Goal: Find specific page/section: Find specific page/section

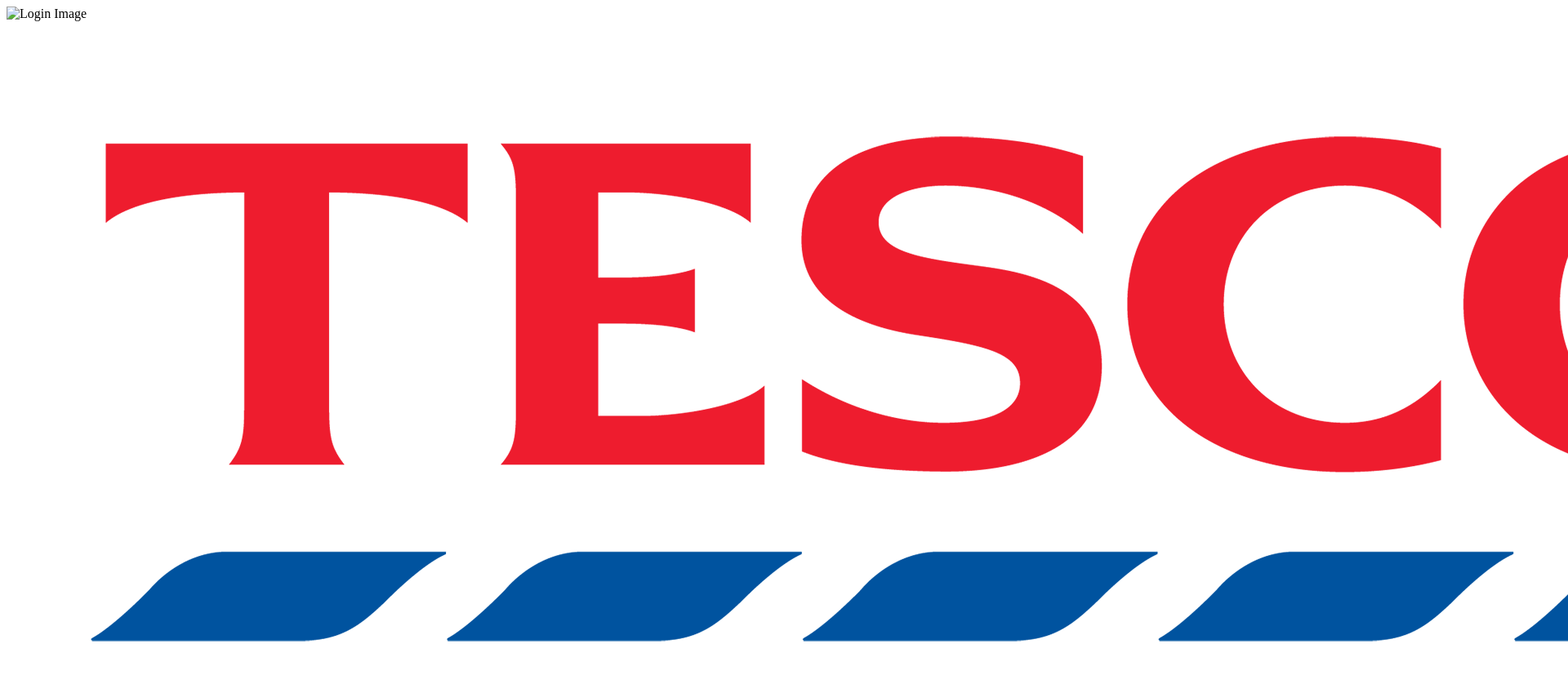
click at [1126, 422] on div "Log in to the Spectra’s dashboard using [PERSON_NAME]’s credentials. If you don…" at bounding box center [784, 427] width 1555 height 812
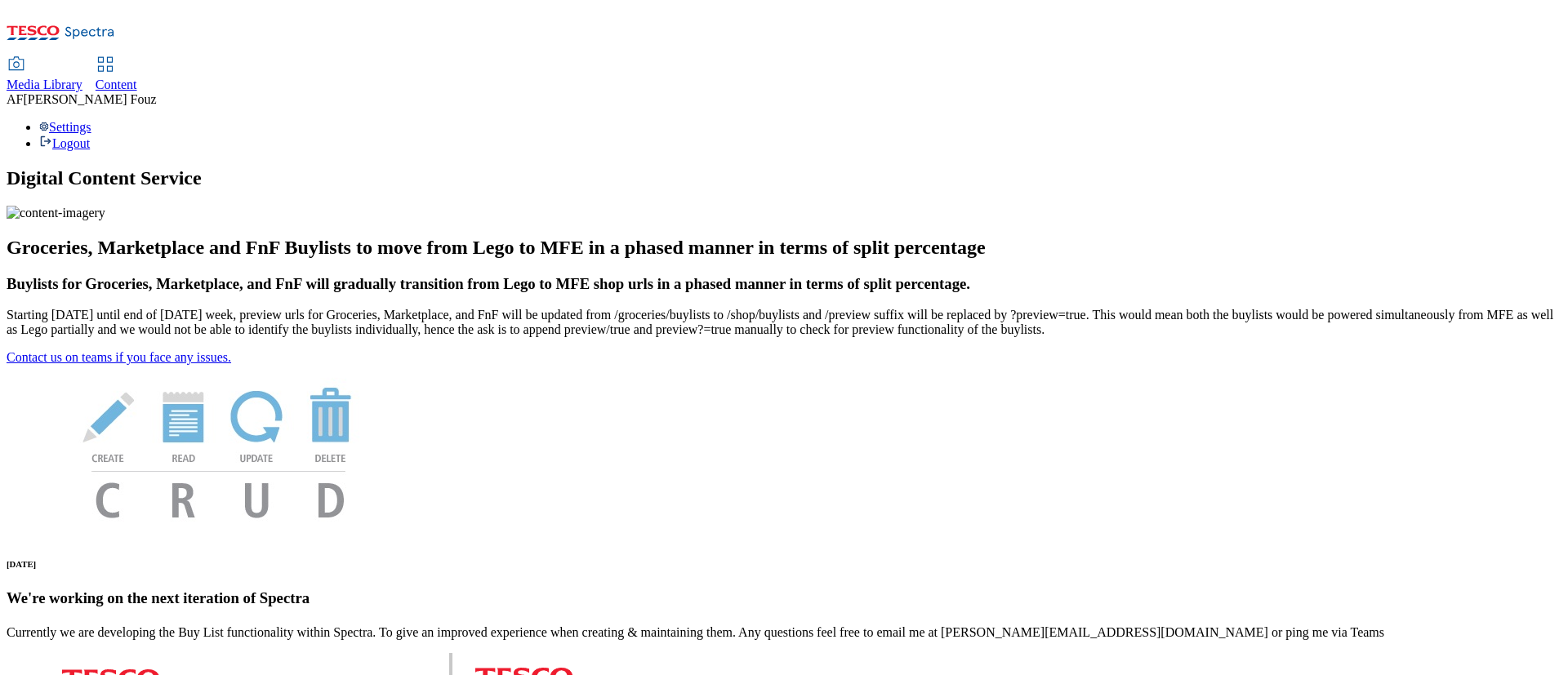
click at [137, 78] on span "Content" at bounding box center [116, 85] width 42 height 14
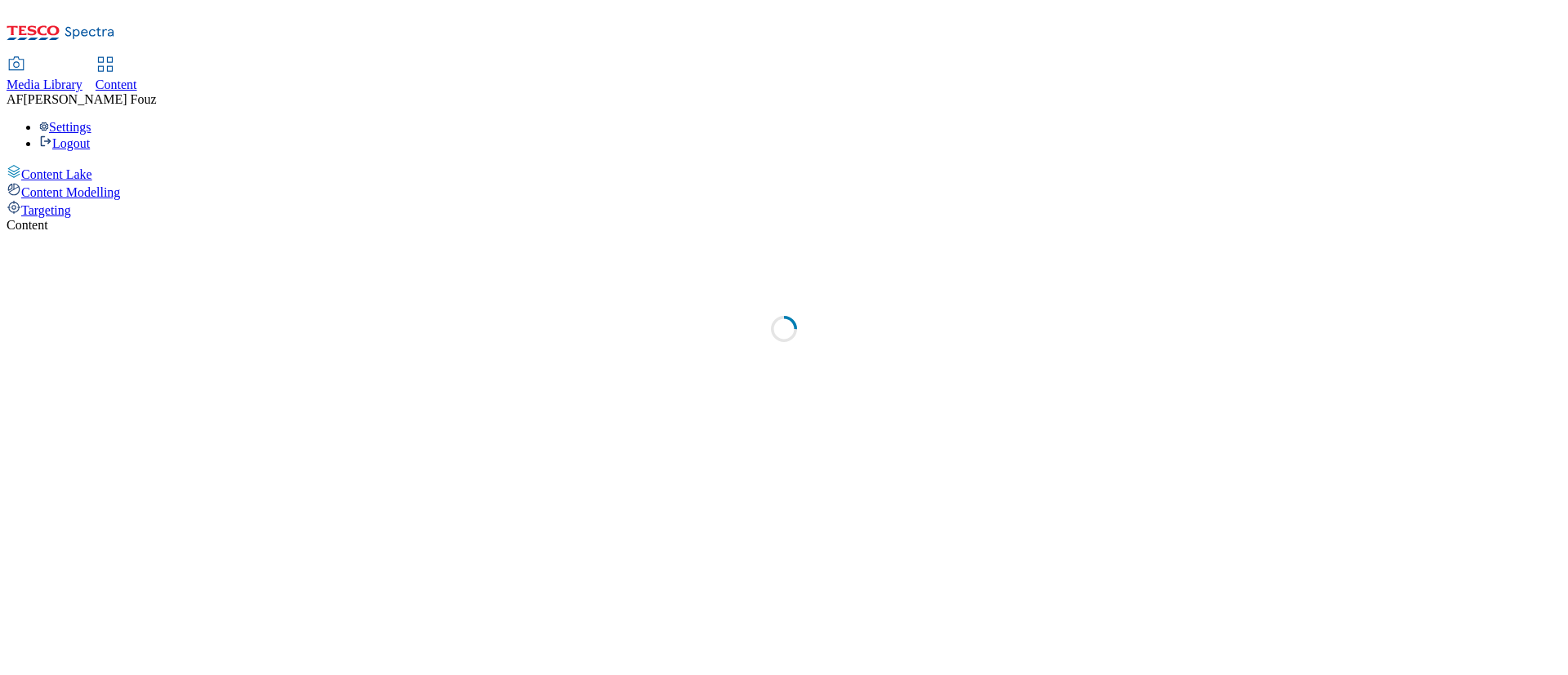
select select "ghs-uk"
